Goal: Information Seeking & Learning: Learn about a topic

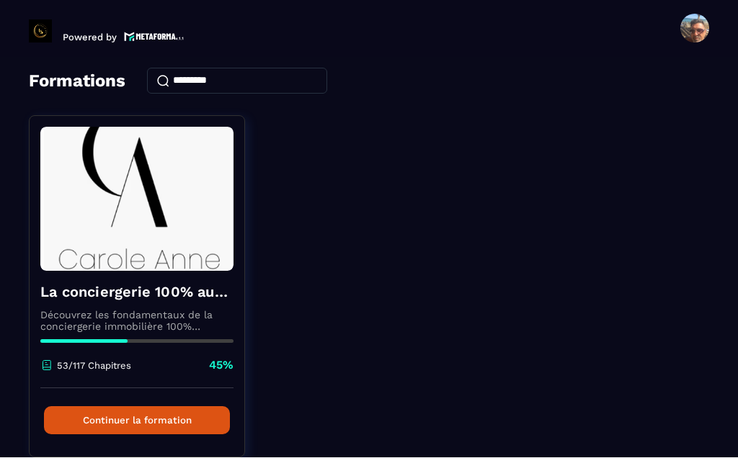
scroll to position [61, 0]
click at [105, 407] on button "Continuer la formation" at bounding box center [137, 421] width 186 height 28
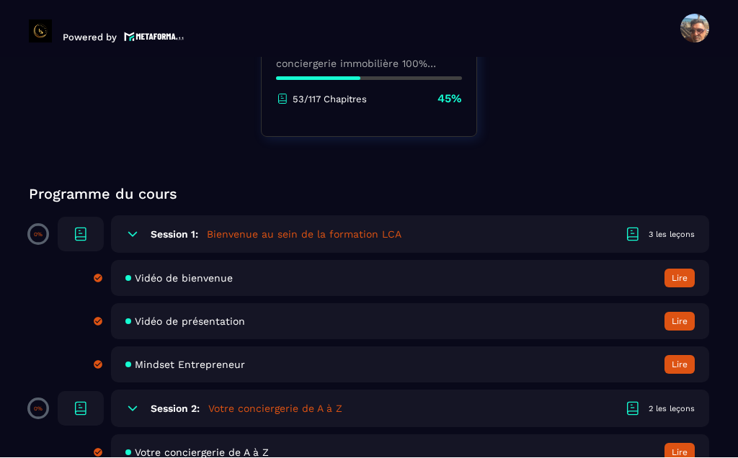
scroll to position [337, 0]
click at [388, 260] on div "Vidéo de bienvenue Lire" at bounding box center [410, 278] width 598 height 36
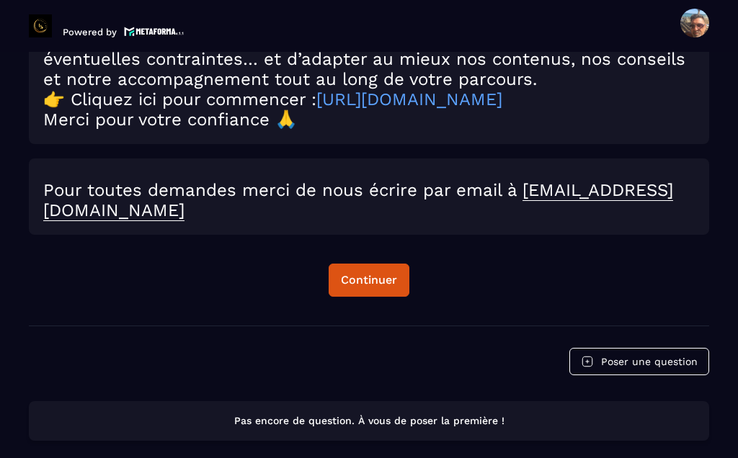
scroll to position [2395, 0]
click at [363, 273] on div "Continuer" at bounding box center [369, 280] width 56 height 14
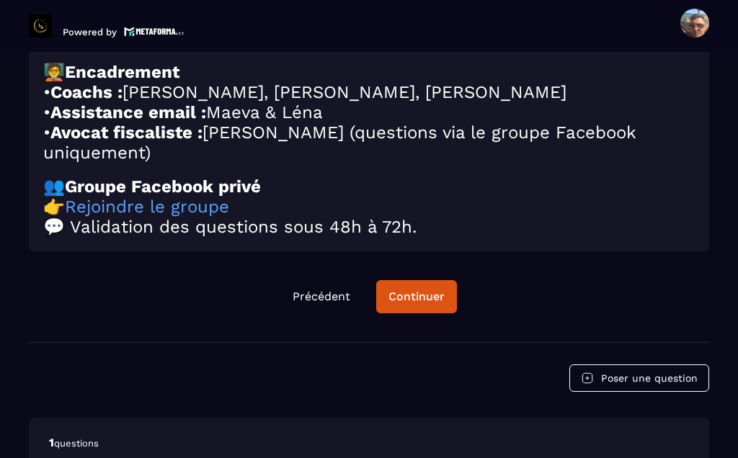
scroll to position [2463, 0]
click at [402, 290] on div "Continuer" at bounding box center [416, 297] width 56 height 14
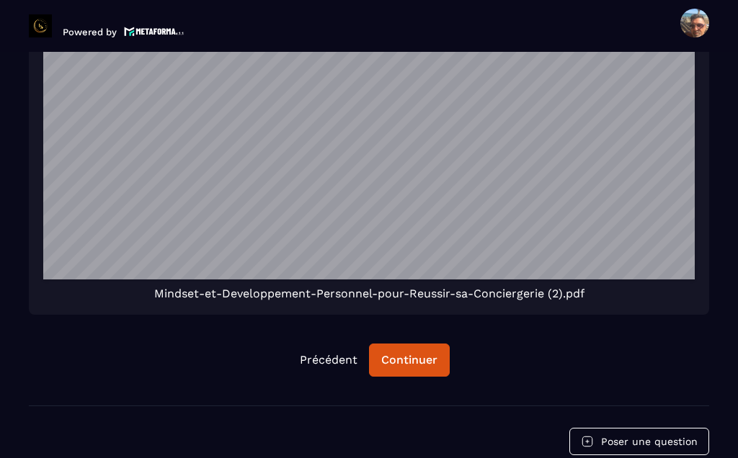
scroll to position [2842, 0]
click at [404, 353] on div "Continuer" at bounding box center [409, 360] width 56 height 14
click at [407, 344] on button "Continuer" at bounding box center [409, 360] width 81 height 33
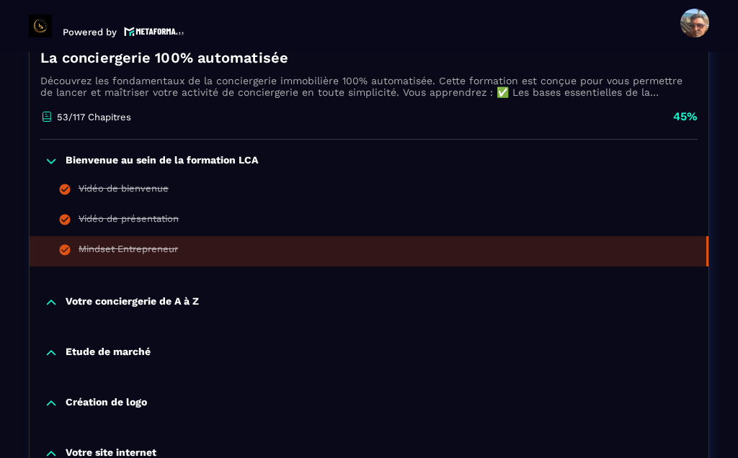
scroll to position [285, 0]
click at [178, 295] on p "Votre conciergerie de A à Z" at bounding box center [132, 302] width 133 height 14
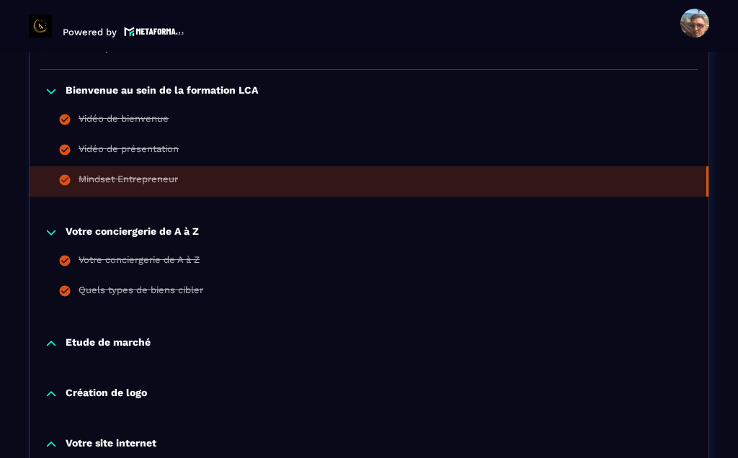
scroll to position [357, 0]
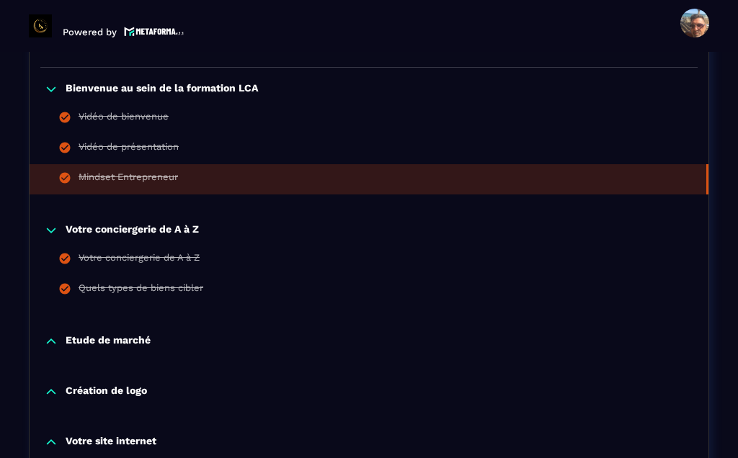
click at [131, 334] on p "Etude de marché" at bounding box center [108, 341] width 85 height 14
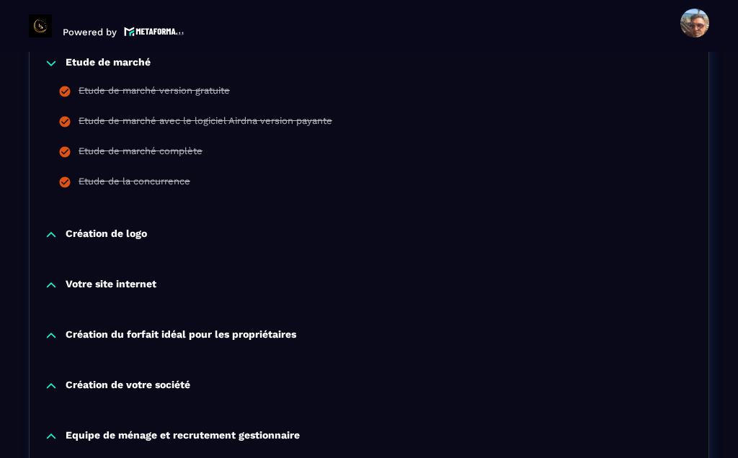
scroll to position [635, 0]
click at [112, 228] on p "Création de logo" at bounding box center [106, 235] width 81 height 14
